Goal: Information Seeking & Learning: Learn about a topic

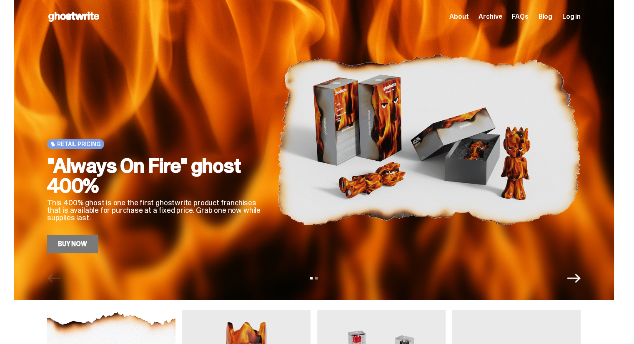
click at [576, 278] on icon "Next" at bounding box center [573, 278] width 13 height 9
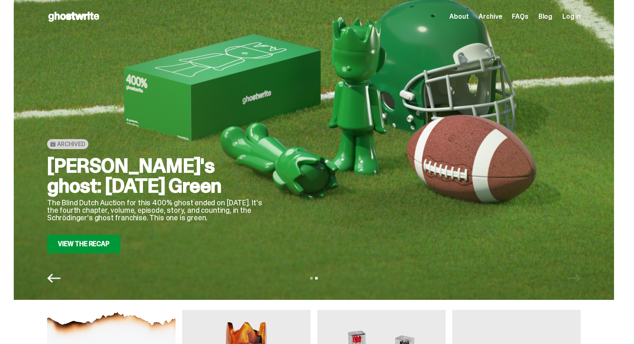
click at [55, 276] on icon "Previous" at bounding box center [53, 278] width 13 height 13
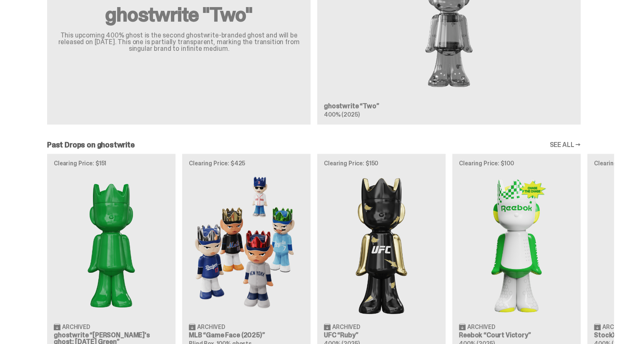
scroll to position [625, 0]
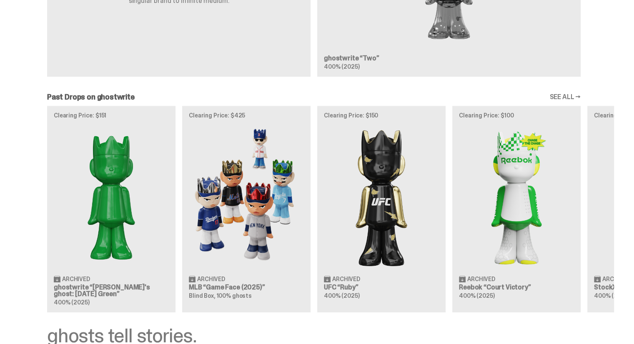
click at [94, 196] on div "Clearing Price: $151 Archived ghostwrite “[PERSON_NAME]'s ghost: [DATE] Green” …" at bounding box center [314, 209] width 600 height 207
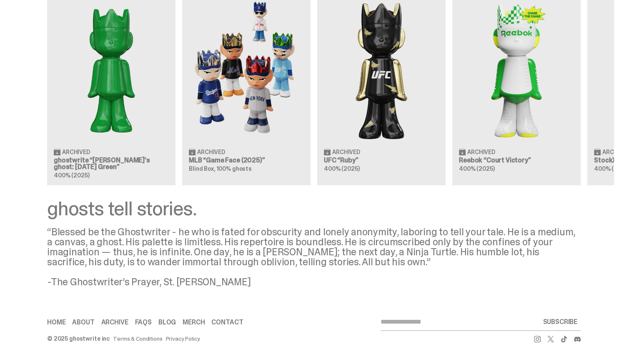
scroll to position [767, 0]
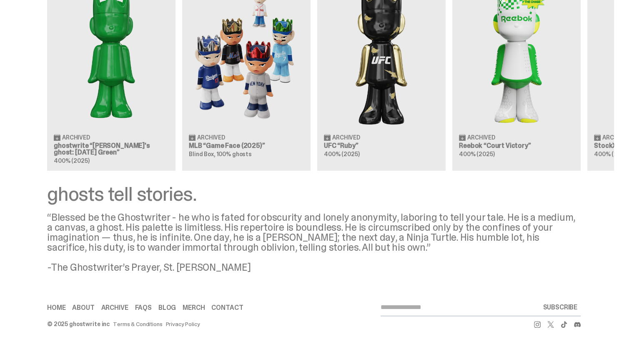
click at [123, 308] on link "Archive" at bounding box center [114, 308] width 27 height 7
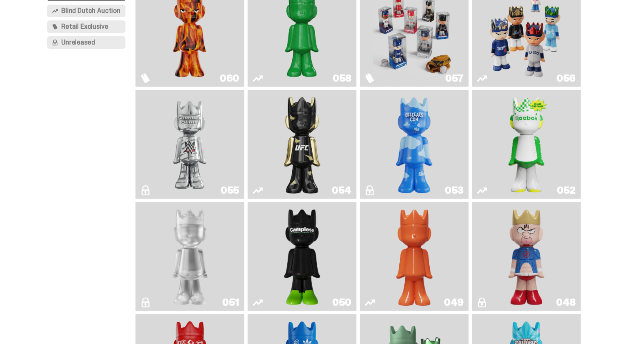
scroll to position [167, 0]
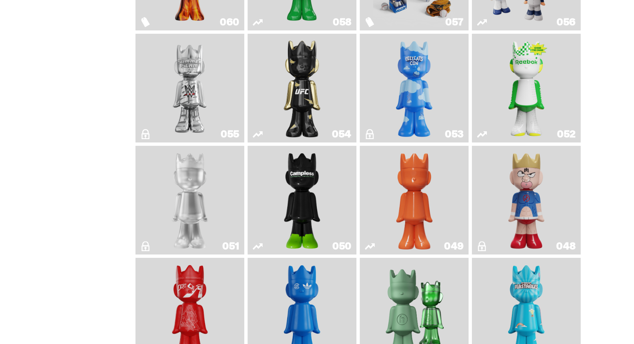
click at [175, 227] on img "LLLoyalty" at bounding box center [190, 200] width 44 height 102
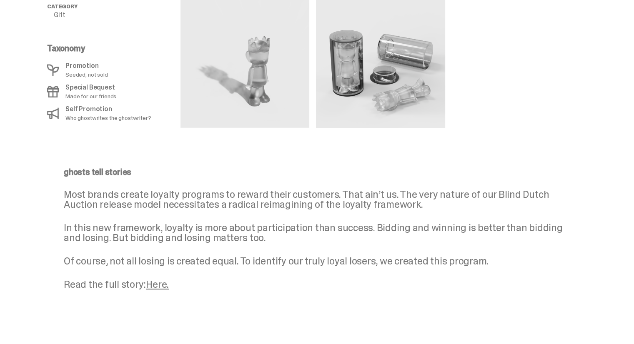
scroll to position [500, 0]
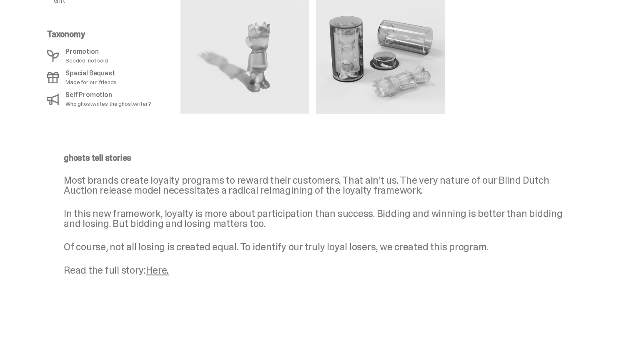
click at [165, 271] on link "Here." at bounding box center [157, 270] width 23 height 13
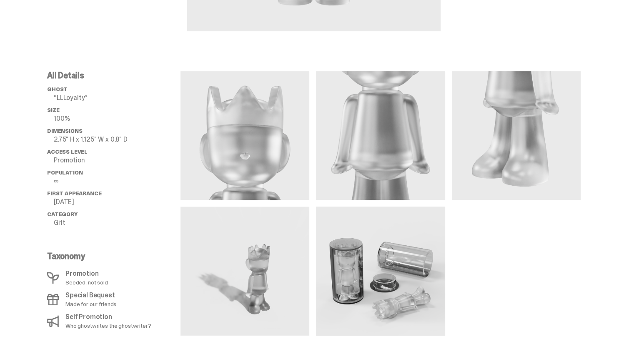
scroll to position [208, 0]
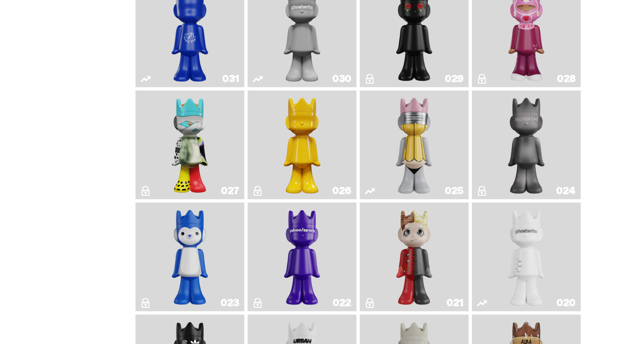
scroll to position [917, 0]
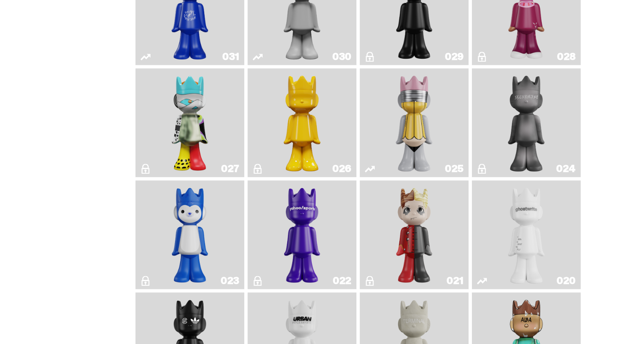
click at [550, 122] on img "Alchemist" at bounding box center [527, 123] width 58 height 102
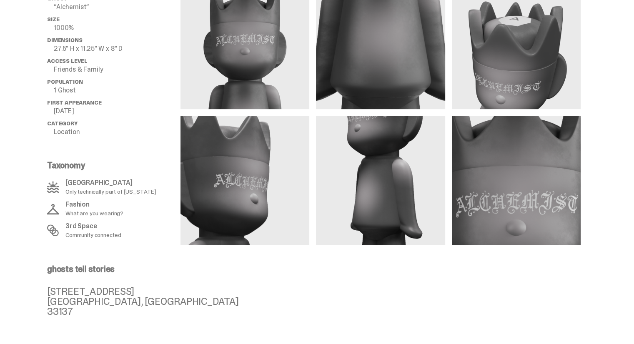
scroll to position [397, 0]
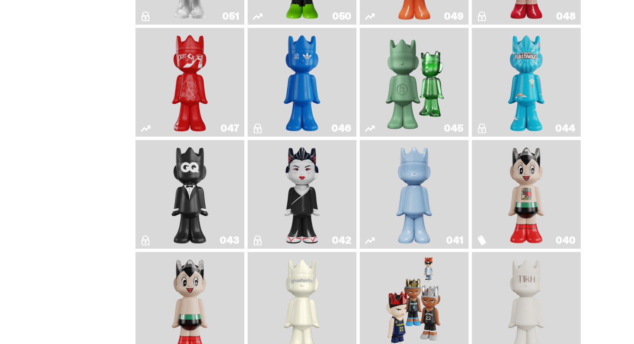
scroll to position [917, 0]
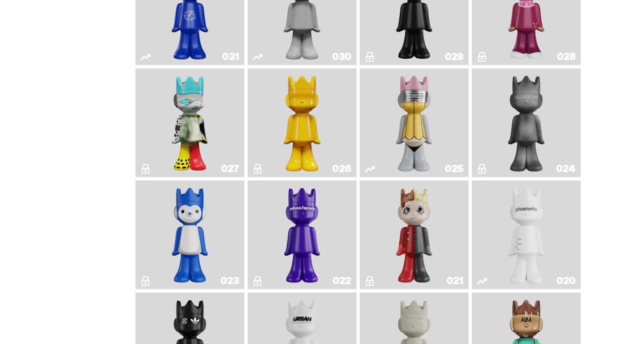
click at [288, 132] on img "Schrödinger's ghost: New Dawn" at bounding box center [302, 123] width 58 height 102
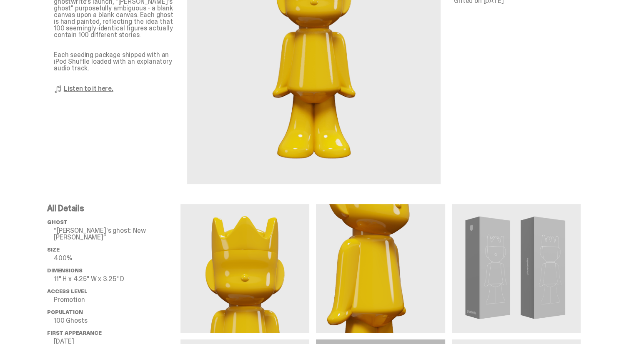
scroll to position [250, 0]
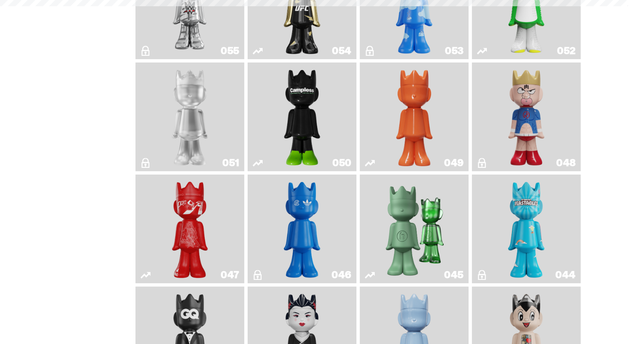
scroll to position [917, 0]
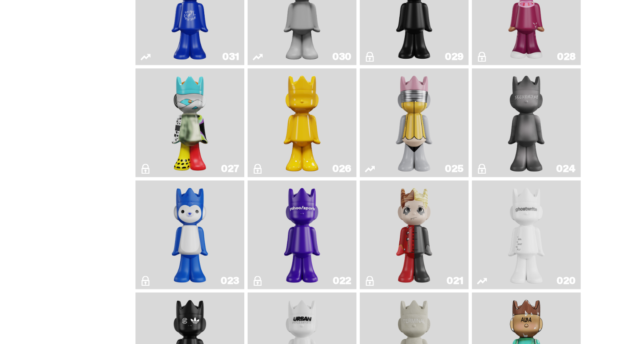
click at [532, 254] on img "ghost" at bounding box center [527, 235] width 58 height 102
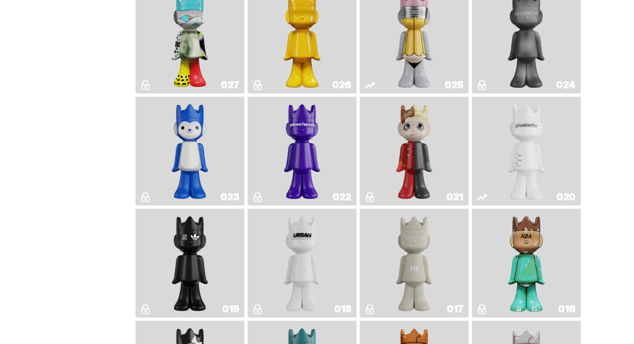
scroll to position [1084, 0]
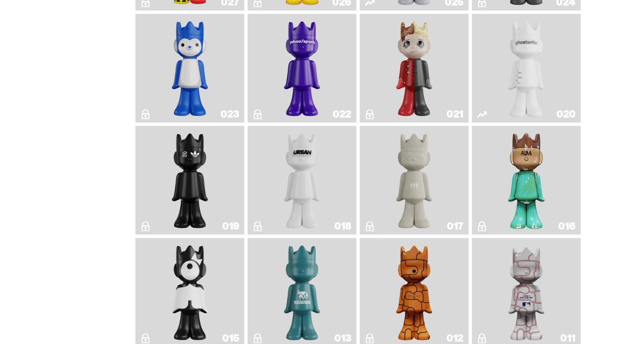
click at [522, 219] on img "ALBA" at bounding box center [526, 180] width 44 height 102
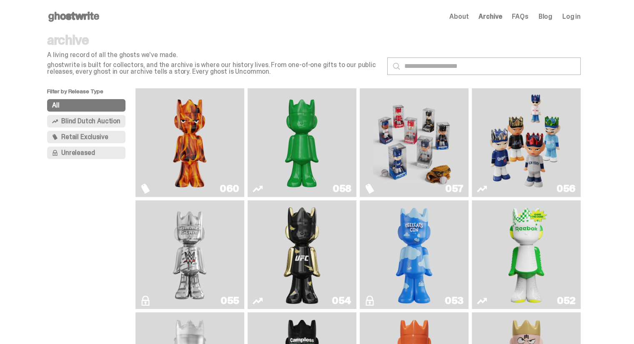
scroll to position [1084, 0]
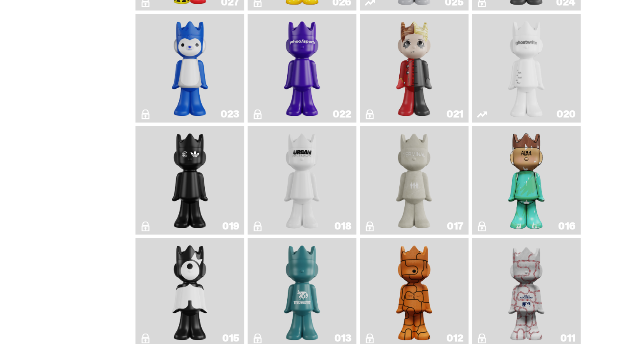
click at [417, 199] on img "Terminal 27" at bounding box center [414, 180] width 44 height 102
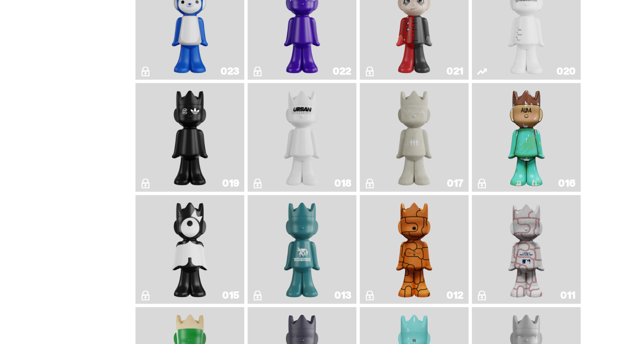
scroll to position [1209, 0]
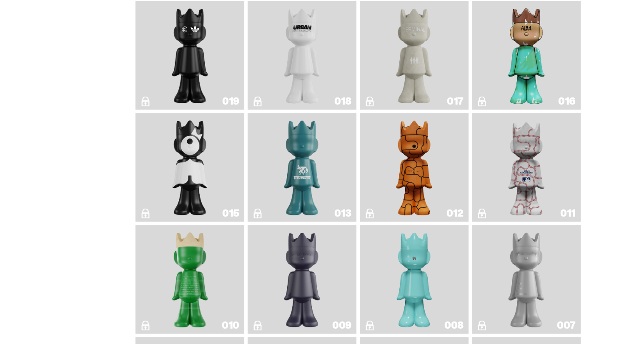
click at [504, 183] on link "011" at bounding box center [526, 167] width 99 height 102
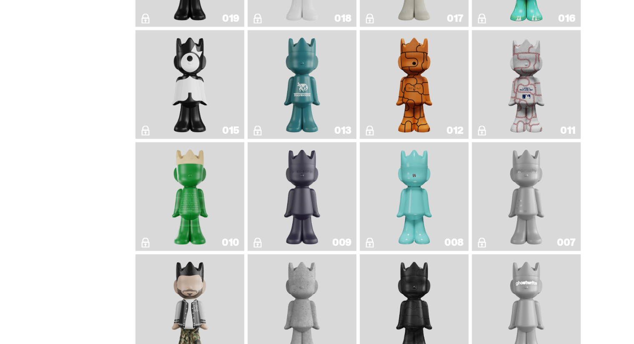
scroll to position [1292, 0]
click at [208, 207] on img "JFG" at bounding box center [190, 196] width 44 height 102
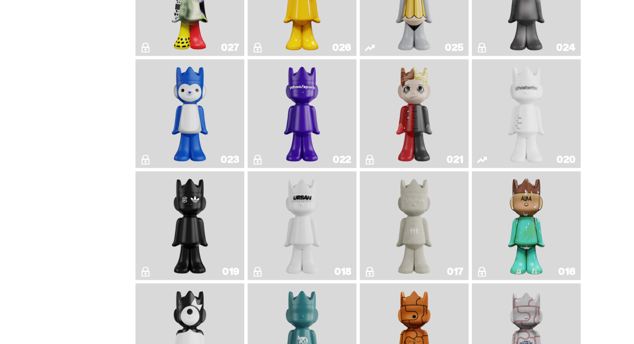
scroll to position [872, 0]
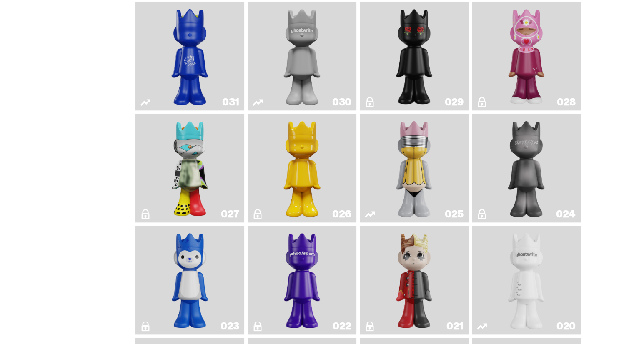
click at [182, 150] on img "What The MSCHF" at bounding box center [190, 168] width 44 height 102
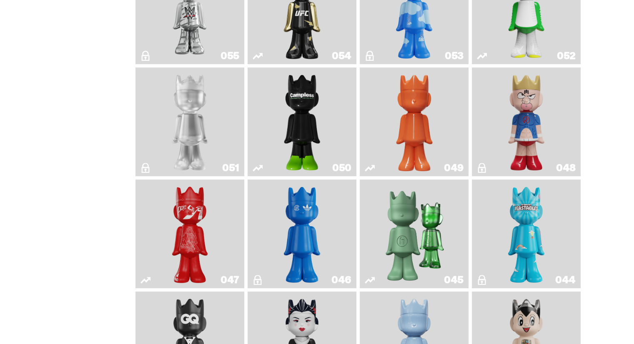
scroll to position [163, 0]
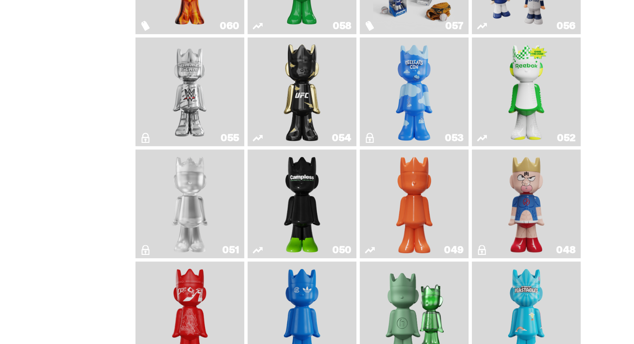
click at [195, 212] on img "LLLoyalty" at bounding box center [190, 204] width 44 height 102
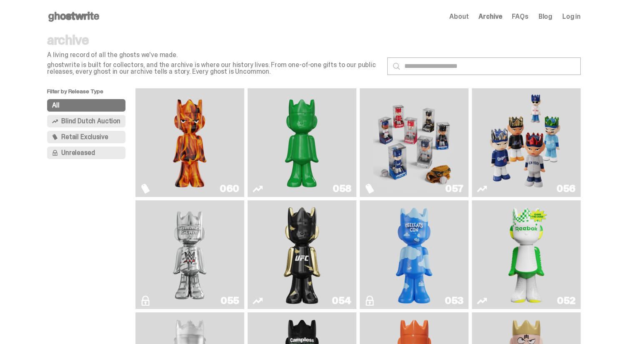
click at [513, 159] on img "Game Face (2025)" at bounding box center [526, 143] width 82 height 102
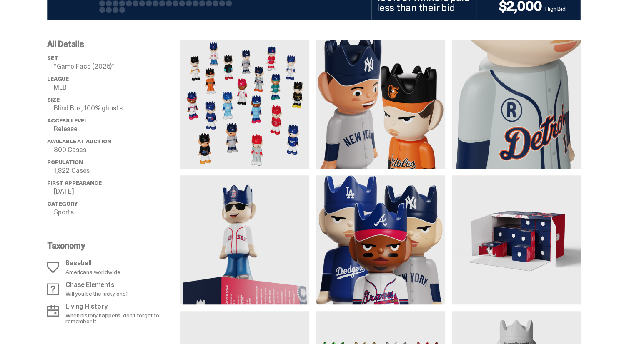
scroll to position [750, 0]
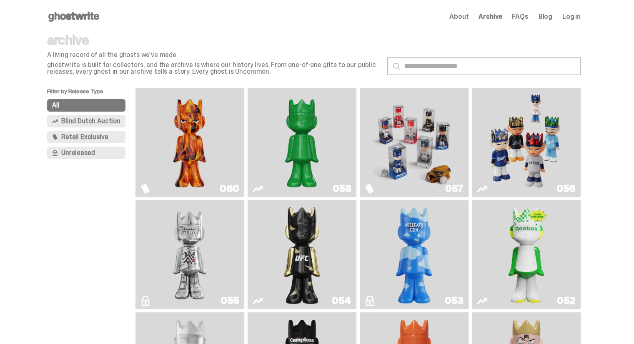
click at [201, 159] on img "Always On Fire" at bounding box center [190, 143] width 82 height 102
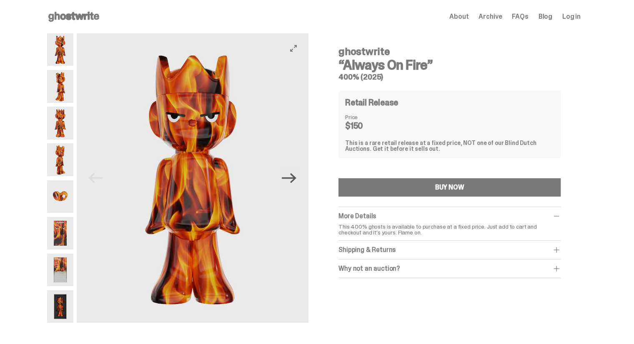
click at [295, 181] on icon "Next" at bounding box center [289, 178] width 15 height 10
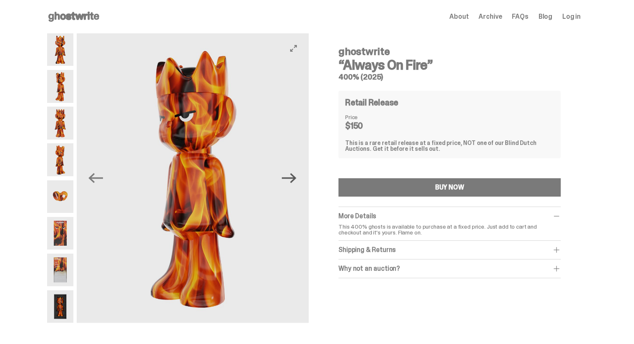
click at [295, 181] on icon "Next" at bounding box center [289, 178] width 15 height 10
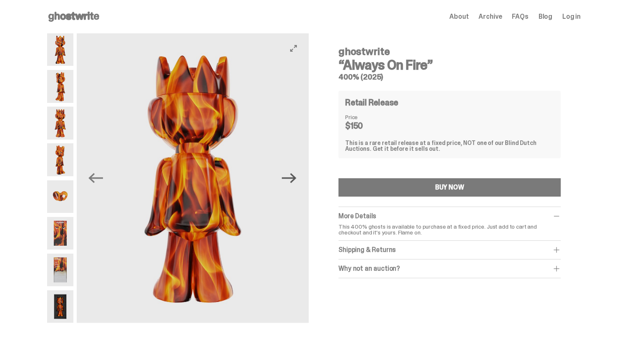
click at [295, 181] on icon "Next" at bounding box center [289, 178] width 15 height 10
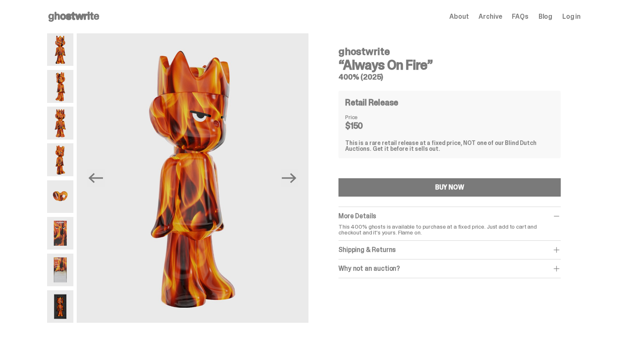
click at [382, 226] on p "This 400% ghosts is available to purchase at a fixed price. Just add to cart an…" at bounding box center [449, 230] width 222 height 12
click at [530, 248] on div "Shipping & Returns" at bounding box center [449, 250] width 222 height 8
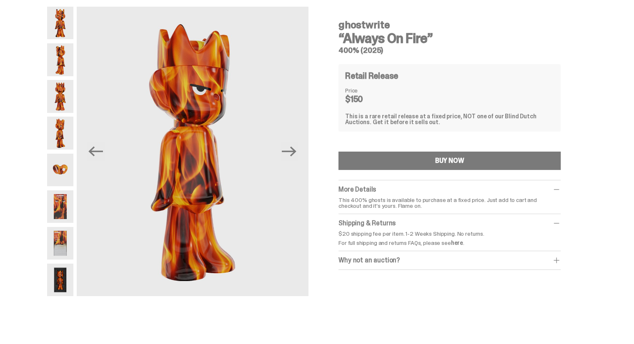
scroll to position [42, 0]
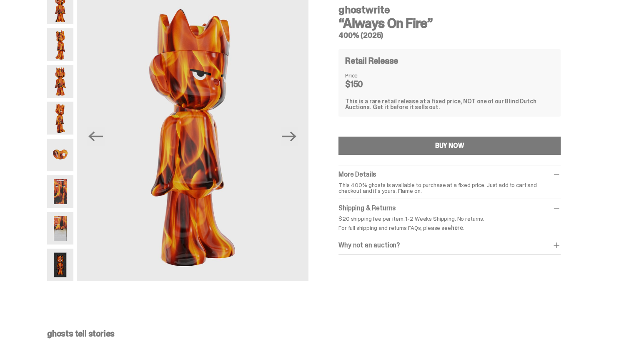
click at [455, 246] on div "Why not an auction?" at bounding box center [449, 245] width 222 height 8
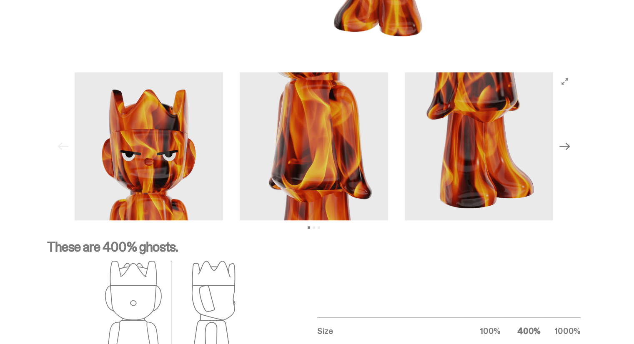
scroll to position [1287, 0]
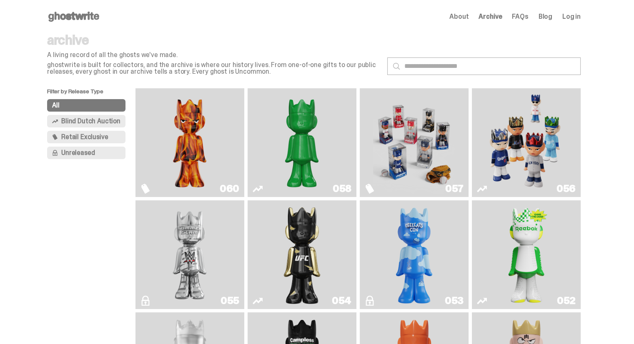
click at [83, 137] on span "Retail Exclusive" at bounding box center [84, 137] width 47 height 7
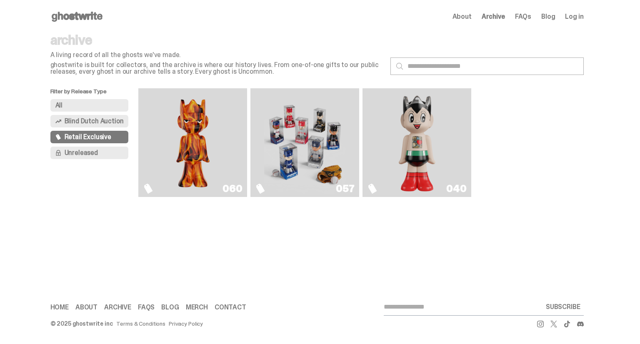
click at [75, 153] on span "Unreleased" at bounding box center [81, 153] width 33 height 7
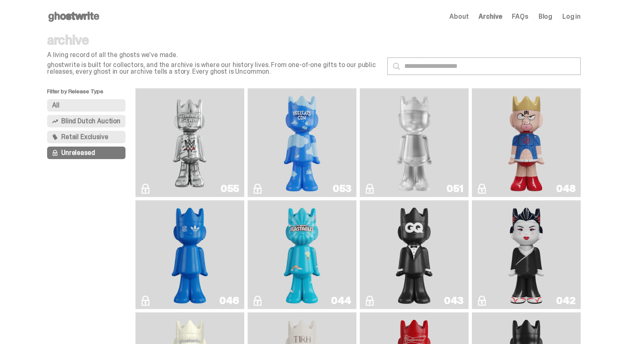
click at [82, 121] on span "Blind Dutch Auction" at bounding box center [90, 121] width 59 height 7
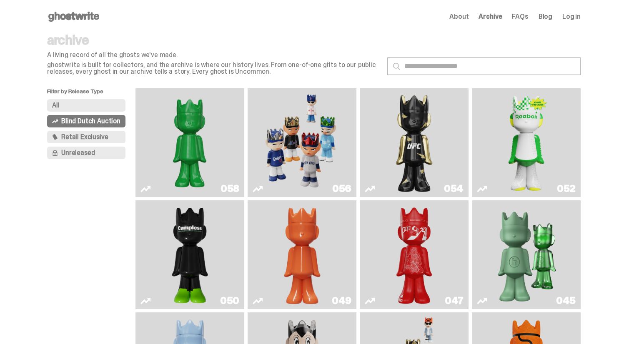
click at [82, 109] on button "All" at bounding box center [86, 105] width 78 height 13
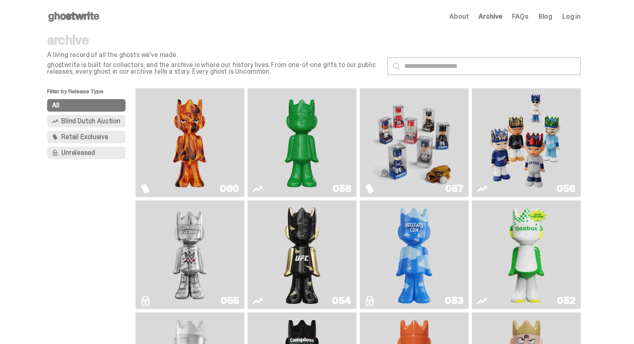
click at [422, 156] on img "Game Face (2025)" at bounding box center [414, 143] width 82 height 102
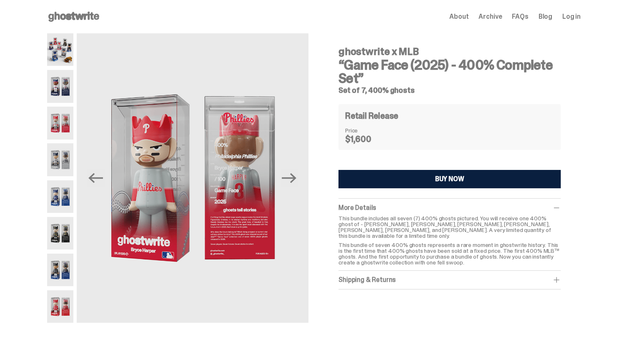
click at [296, 180] on icon "Next" at bounding box center [289, 178] width 15 height 10
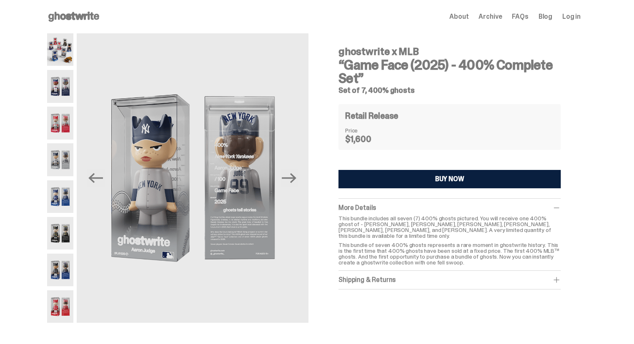
click at [296, 180] on icon "Next" at bounding box center [289, 178] width 15 height 10
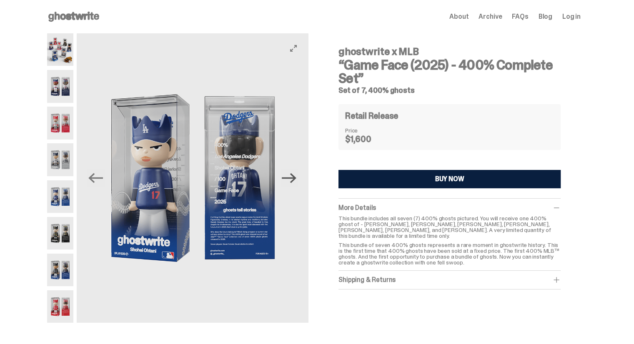
click at [293, 180] on icon "Next" at bounding box center [289, 178] width 15 height 15
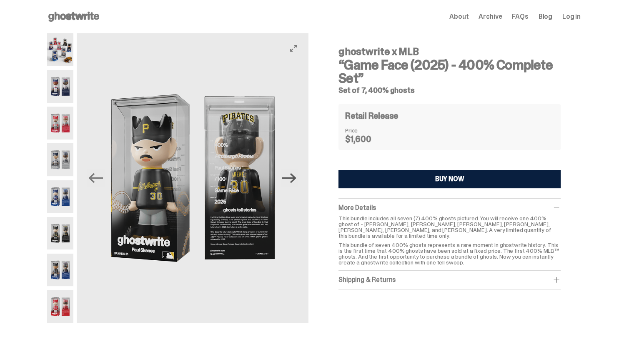
click at [293, 180] on icon "Next" at bounding box center [289, 178] width 15 height 15
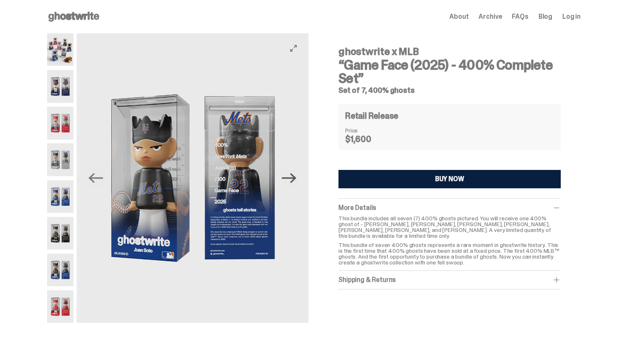
click at [293, 180] on icon "Next" at bounding box center [289, 178] width 15 height 15
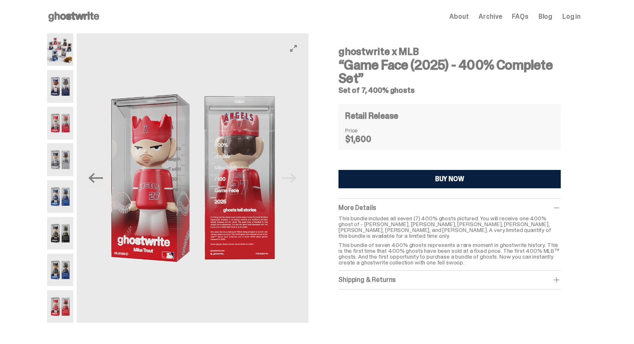
click at [293, 180] on img at bounding box center [193, 178] width 232 height 290
click at [92, 181] on icon "Previous" at bounding box center [95, 178] width 15 height 15
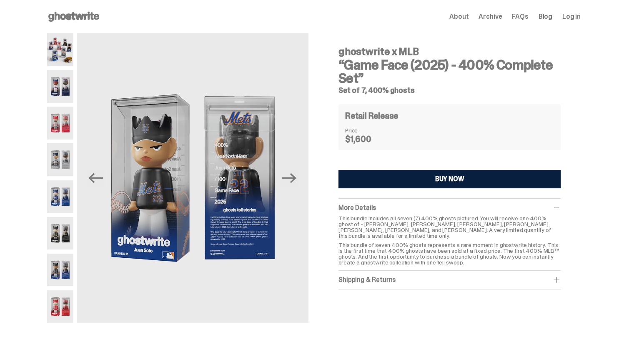
click at [67, 276] on img at bounding box center [60, 270] width 26 height 33
click at [60, 275] on img at bounding box center [60, 270] width 26 height 33
click at [58, 302] on img at bounding box center [60, 307] width 26 height 33
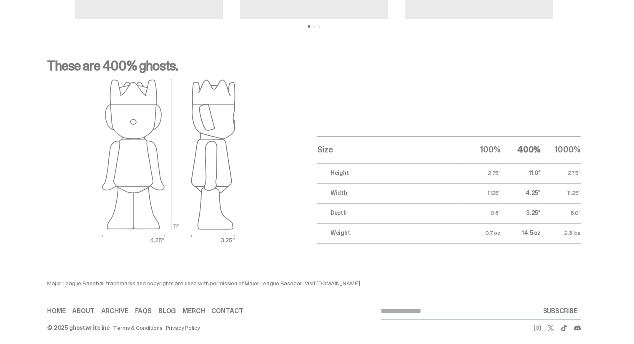
scroll to position [1333, 0]
